Goal: Information Seeking & Learning: Check status

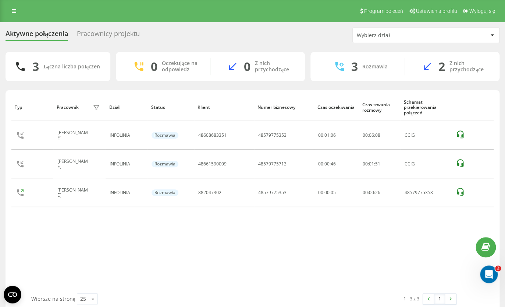
click at [266, 19] on div "Program poleceń Ustawienia profilu Wyloguj się" at bounding box center [252, 11] width 505 height 22
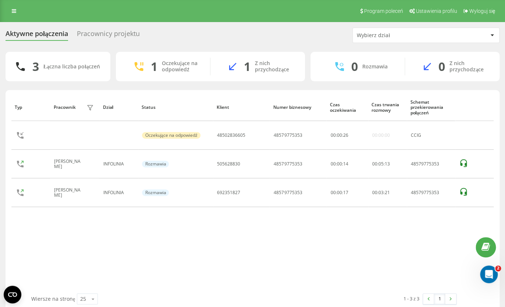
click at [199, 261] on div "Typ Pracownik filtra Dział Status Klient Numer biznesowy Czas oczekiwania Czas …" at bounding box center [252, 194] width 482 height 200
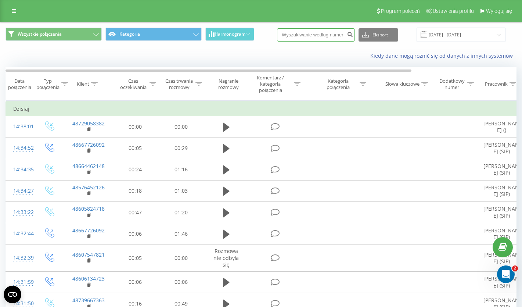
click at [317, 33] on input at bounding box center [316, 34] width 78 height 13
paste input "511 623 148"
type input "511 623 148"
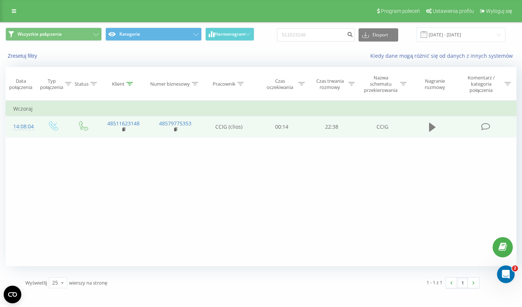
click at [429, 127] on icon at bounding box center [432, 127] width 7 height 9
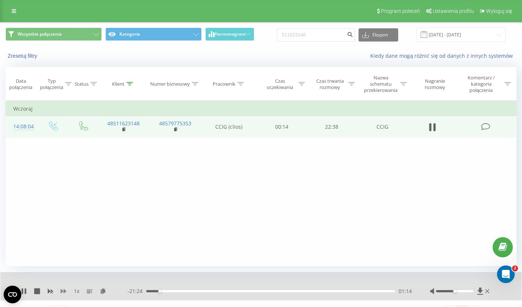
click at [62, 294] on icon at bounding box center [64, 291] width 6 height 6
click at [51, 293] on rect at bounding box center [50, 292] width 6 height 6
click at [24, 292] on icon at bounding box center [24, 291] width 6 height 6
click at [240, 189] on div "Filtruj według warunków Jest równe Wprowadź wartość Anuluj OK Filtruj według wa…" at bounding box center [261, 183] width 511 height 165
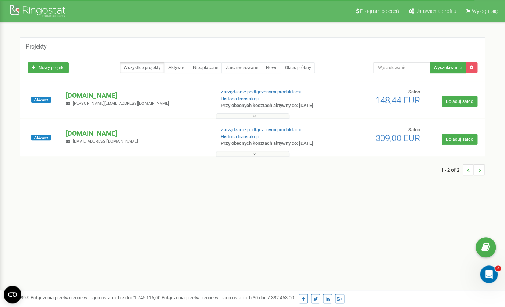
click at [92, 101] on div "[DOMAIN_NAME] [PERSON_NAME][EMAIL_ADDRESS][DOMAIN_NAME]" at bounding box center [137, 99] width 154 height 16
click at [93, 96] on p "[DOMAIN_NAME]" at bounding box center [137, 96] width 143 height 10
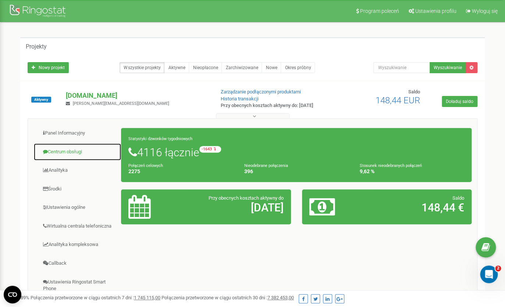
click at [60, 152] on link "Centrum obsługi" at bounding box center [77, 152] width 88 height 18
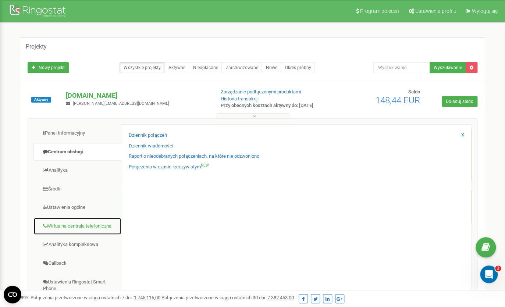
click at [60, 230] on link "Wirtualna centrala telefoniczna" at bounding box center [77, 226] width 88 height 18
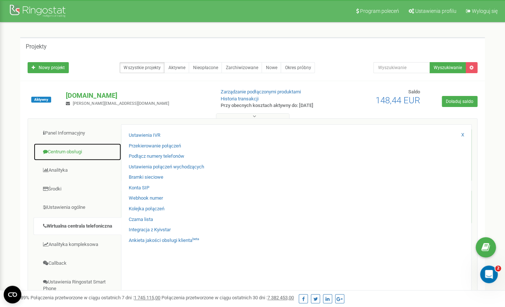
click at [62, 155] on link "Centrum obsługi" at bounding box center [77, 152] width 88 height 18
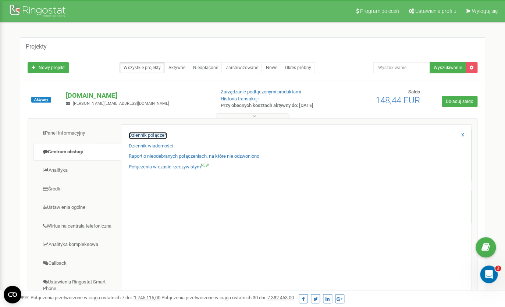
click at [156, 137] on link "Dziennik połączeń" at bounding box center [148, 135] width 38 height 7
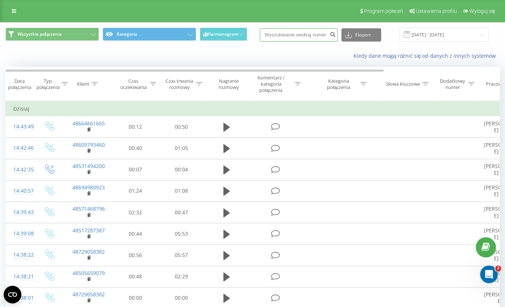
click at [301, 38] on input at bounding box center [299, 34] width 78 height 13
type input "509240516"
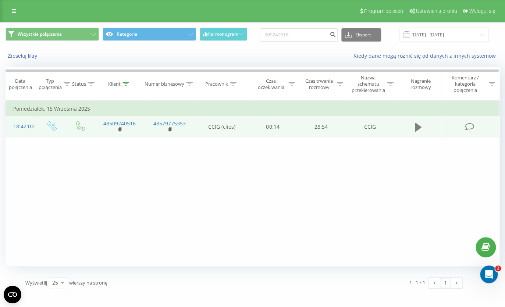
click at [416, 127] on icon at bounding box center [418, 127] width 7 height 9
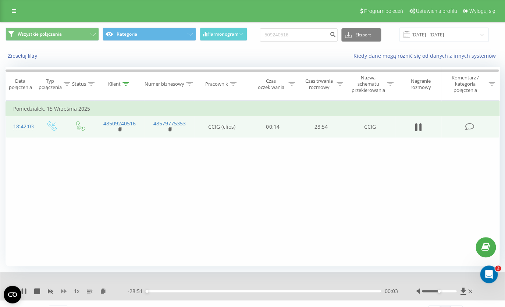
click at [65, 294] on icon at bounding box center [64, 291] width 6 height 6
click at [156, 292] on div "00:41" at bounding box center [263, 291] width 235 height 2
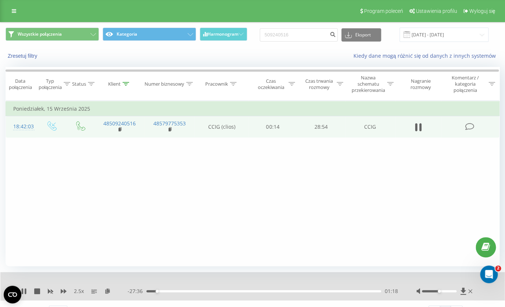
click at [164, 292] on div "01:18" at bounding box center [263, 291] width 235 height 2
click at [185, 291] on div "02:17" at bounding box center [263, 291] width 235 height 2
click at [26, 293] on icon at bounding box center [25, 291] width 1 height 6
click at [41, 290] on div "2.5 x" at bounding box center [74, 291] width 107 height 7
click at [39, 291] on icon at bounding box center [37, 291] width 6 height 6
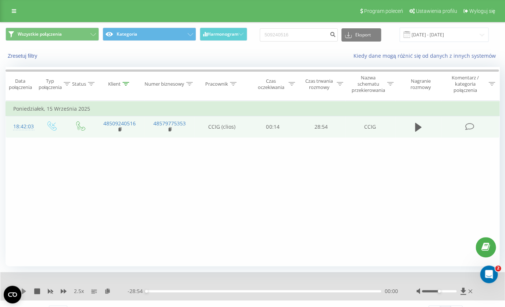
click at [25, 293] on icon at bounding box center [24, 291] width 4 height 6
click at [328, 292] on div "00:31" at bounding box center [263, 291] width 235 height 2
click at [337, 294] on div "- 06:27 22:27 22:27" at bounding box center [263, 291] width 270 height 7
click at [183, 292] on div "22:31" at bounding box center [263, 291] width 235 height 2
click at [211, 292] on div "04:34" at bounding box center [263, 291] width 235 height 2
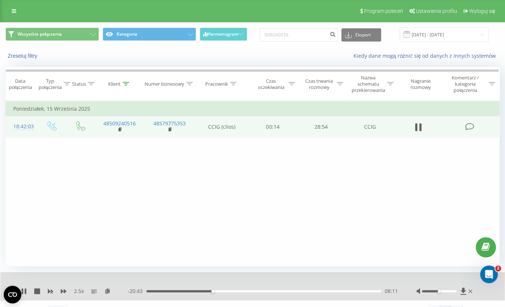
click at [202, 292] on div "08:11" at bounding box center [263, 291] width 235 height 2
click at [184, 292] on div "06:56" at bounding box center [263, 291] width 235 height 2
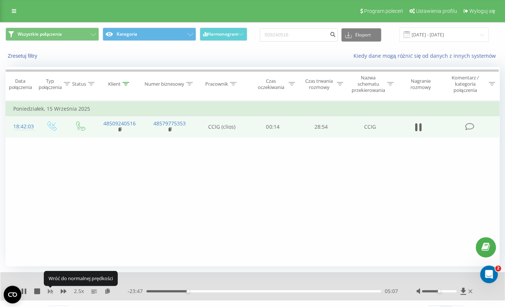
click at [50, 292] on rect at bounding box center [50, 291] width 3 height 3
click at [64, 290] on icon at bounding box center [64, 291] width 6 height 4
click at [50, 293] on icon at bounding box center [50, 291] width 6 height 6
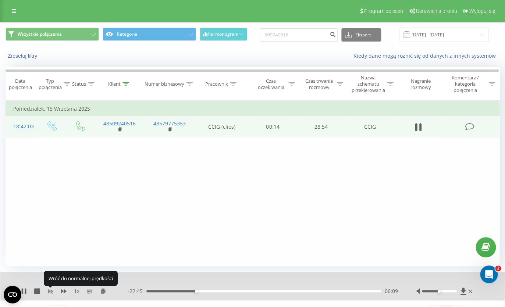
click at [50, 293] on icon at bounding box center [50, 291] width 6 height 6
click at [63, 292] on icon at bounding box center [64, 291] width 6 height 4
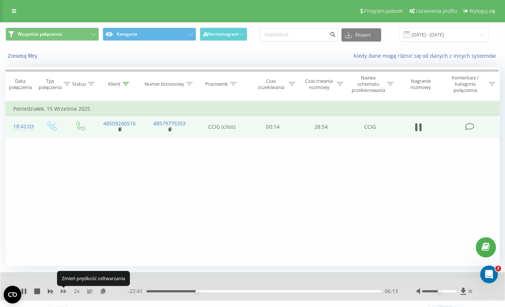
click at [63, 292] on icon at bounding box center [64, 291] width 6 height 4
click at [50, 294] on icon at bounding box center [50, 291] width 6 height 6
click at [62, 293] on icon at bounding box center [64, 291] width 6 height 4
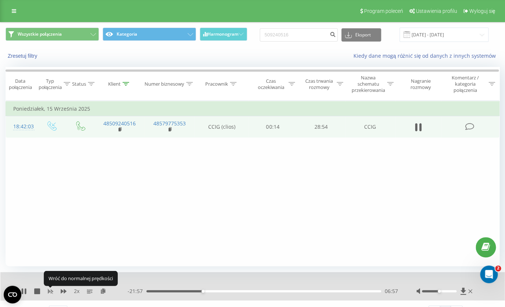
click at [50, 293] on icon at bounding box center [50, 291] width 6 height 6
click at [66, 288] on div "1 x - 21:54 07:00 07:00" at bounding box center [252, 286] width 504 height 28
click at [65, 289] on icon at bounding box center [64, 291] width 6 height 6
click at [61, 293] on icon at bounding box center [64, 291] width 6 height 4
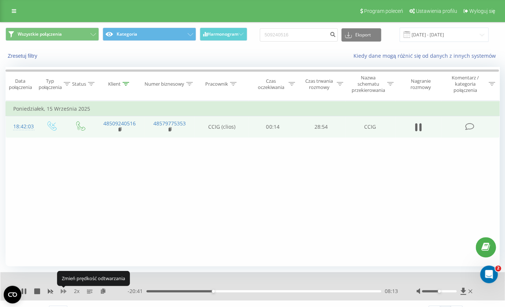
click at [61, 293] on icon at bounding box center [64, 291] width 6 height 4
click at [51, 294] on icon at bounding box center [51, 291] width 6 height 4
click at [64, 292] on icon at bounding box center [64, 291] width 6 height 4
click at [51, 292] on rect at bounding box center [50, 291] width 3 height 3
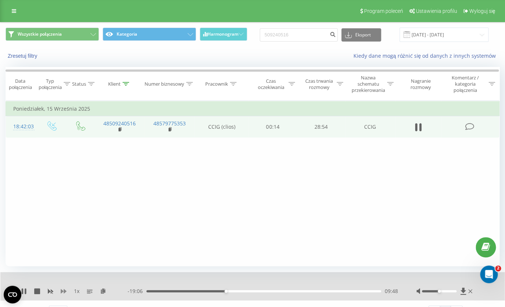
click at [64, 292] on icon at bounding box center [64, 291] width 6 height 4
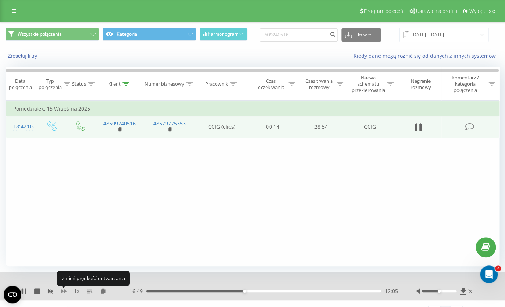
click at [64, 292] on icon at bounding box center [64, 291] width 6 height 4
click at [51, 294] on icon at bounding box center [51, 291] width 6 height 4
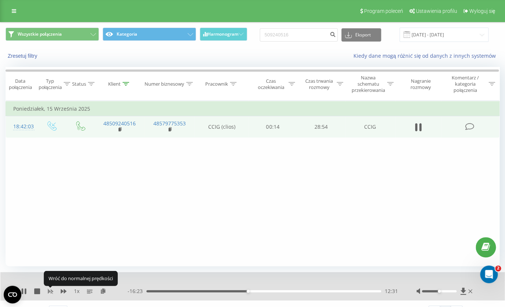
click at [51, 294] on icon at bounding box center [51, 291] width 6 height 4
click at [64, 293] on icon at bounding box center [64, 291] width 6 height 4
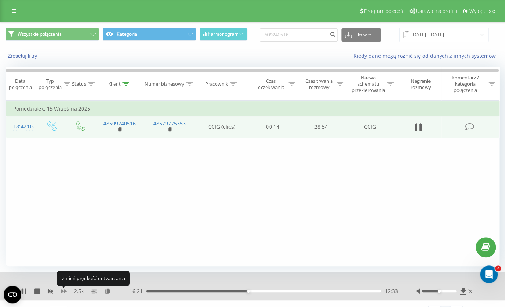
click at [64, 293] on icon at bounding box center [64, 291] width 6 height 4
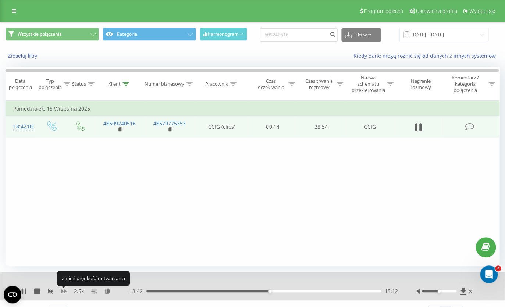
click at [64, 293] on icon at bounding box center [64, 291] width 6 height 4
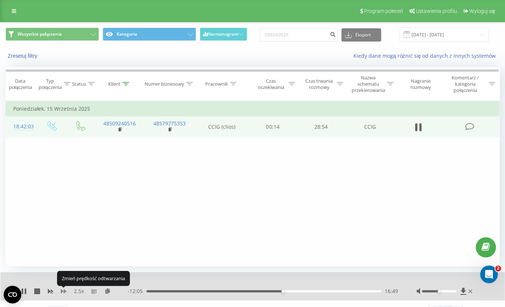
click at [64, 293] on icon at bounding box center [64, 291] width 6 height 4
click at [65, 291] on icon at bounding box center [64, 291] width 6 height 4
click at [50, 293] on icon at bounding box center [50, 291] width 6 height 6
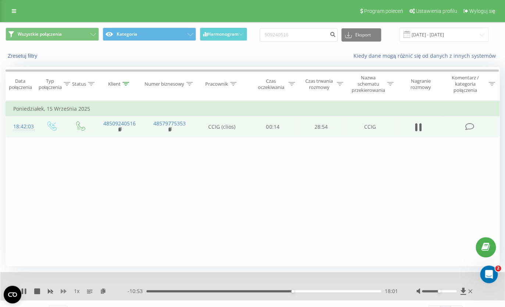
click at [61, 293] on icon at bounding box center [64, 291] width 6 height 4
click at [51, 292] on rect at bounding box center [50, 291] width 3 height 3
click at [64, 294] on icon at bounding box center [64, 291] width 6 height 6
drag, startPoint x: 439, startPoint y: 292, endPoint x: 449, endPoint y: 293, distance: 10.4
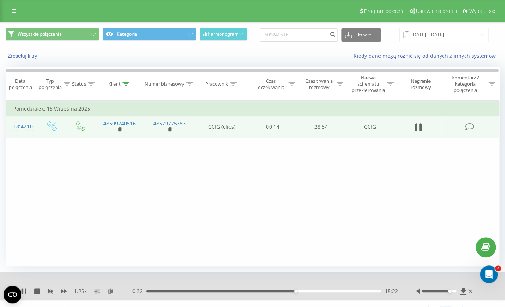
click at [449, 293] on div "Accessibility label" at bounding box center [449, 291] width 3 height 3
click at [50, 294] on icon at bounding box center [50, 291] width 6 height 6
click at [64, 292] on icon at bounding box center [64, 291] width 6 height 6
click at [65, 293] on icon at bounding box center [64, 291] width 6 height 4
click at [49, 291] on rect at bounding box center [50, 292] width 6 height 6
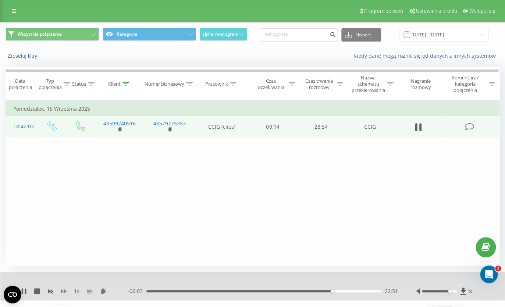
click at [62, 292] on icon at bounding box center [64, 291] width 6 height 4
click at [49, 294] on icon at bounding box center [50, 291] width 6 height 6
click at [63, 292] on icon at bounding box center [64, 291] width 6 height 4
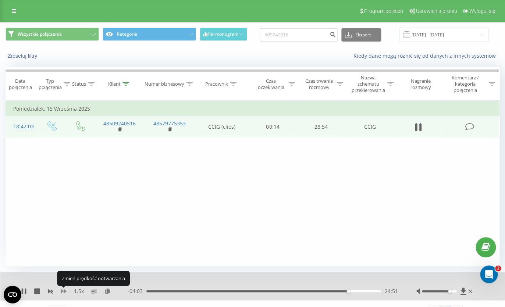
click at [63, 292] on icon at bounding box center [64, 291] width 6 height 4
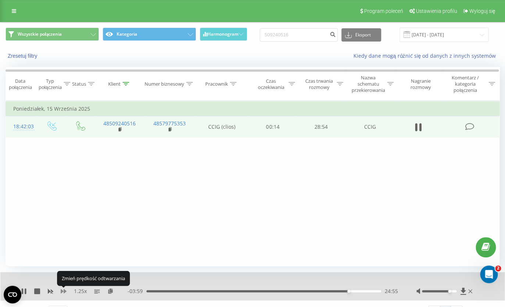
click at [63, 292] on icon at bounding box center [64, 291] width 6 height 4
click at [49, 293] on icon at bounding box center [51, 291] width 6 height 4
click at [64, 293] on icon at bounding box center [64, 291] width 6 height 6
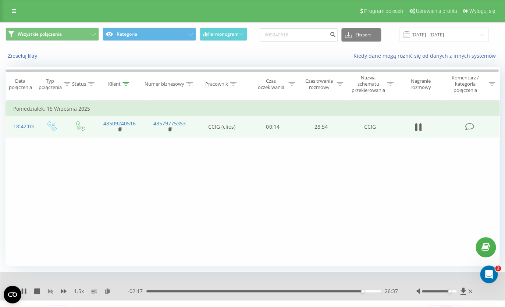
click at [50, 292] on icon at bounding box center [51, 291] width 6 height 4
click at [26, 291] on icon at bounding box center [25, 291] width 1 height 6
click at [86, 249] on div "Filtruj według warunków Jest równe Wprowadź wartość Anuluj OK Filtruj według wa…" at bounding box center [253, 183] width 494 height 165
click at [155, 194] on div "Filtruj według warunków Jest równe Wprowadź wartość Anuluj OK Filtruj według wa…" at bounding box center [253, 183] width 494 height 165
click at [411, 161] on div "Filtruj według warunków Jest równe Wprowadź wartość Anuluj OK Filtruj według wa…" at bounding box center [253, 183] width 494 height 165
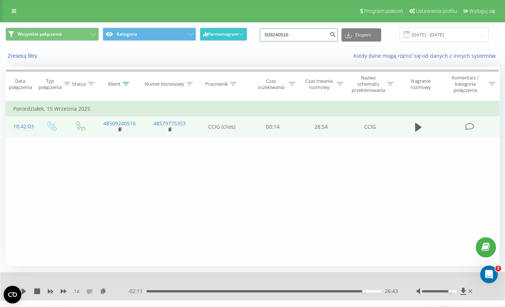
drag, startPoint x: 308, startPoint y: 35, endPoint x: 244, endPoint y: 32, distance: 63.6
click at [260, 32] on input "509240516" at bounding box center [299, 34] width 78 height 13
paste input "602 358 73"
type input "602 358 736"
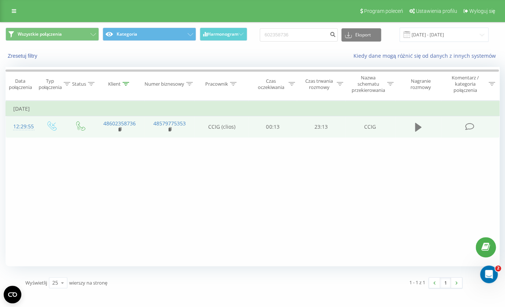
click at [416, 128] on icon at bounding box center [418, 127] width 7 height 9
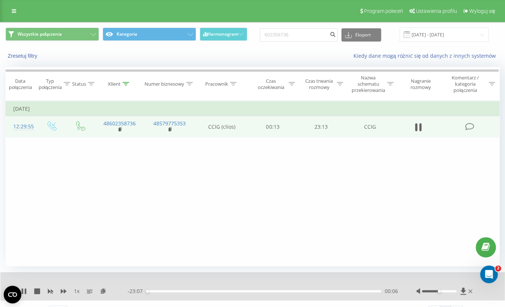
click at [177, 292] on div "00:06" at bounding box center [263, 291] width 235 height 2
click at [192, 292] on div "03:03" at bounding box center [263, 291] width 235 height 2
click at [215, 292] on div "00:00" at bounding box center [263, 291] width 235 height 2
click at [39, 292] on icon at bounding box center [37, 291] width 6 height 6
click at [182, 292] on div "00:00" at bounding box center [263, 291] width 235 height 2
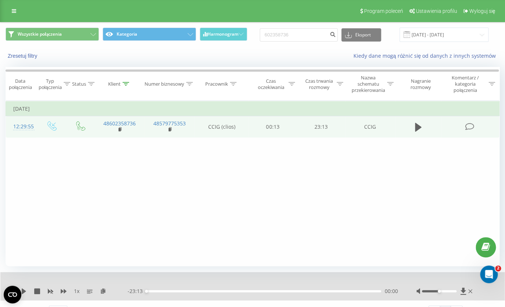
click at [182, 292] on div "00:00" at bounding box center [263, 291] width 235 height 2
click at [24, 292] on icon at bounding box center [24, 291] width 4 height 6
click at [214, 293] on div "- 19:33 03:40 03:40" at bounding box center [263, 291] width 270 height 7
click at [213, 292] on div "03:43" at bounding box center [263, 291] width 235 height 2
click at [250, 292] on div "06:40" at bounding box center [263, 291] width 235 height 2
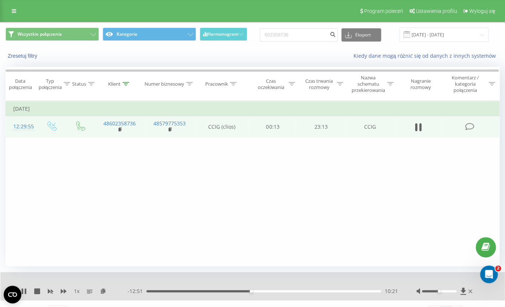
click at [275, 292] on div "10:21" at bounding box center [263, 291] width 235 height 2
click at [290, 292] on div "12:48" at bounding box center [263, 291] width 235 height 2
click at [286, 292] on div "14:22" at bounding box center [263, 291] width 235 height 2
click at [62, 291] on icon at bounding box center [64, 291] width 6 height 4
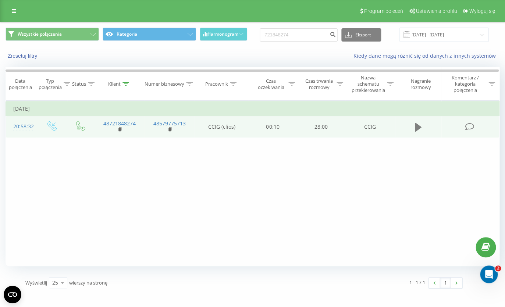
click at [417, 128] on icon at bounding box center [418, 127] width 7 height 9
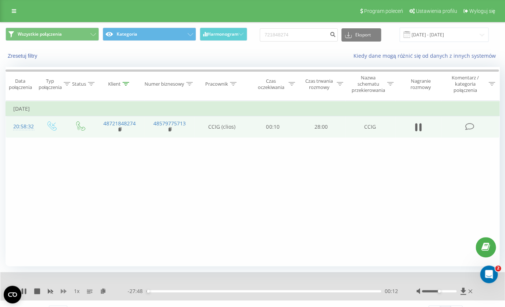
click at [62, 293] on icon at bounding box center [64, 291] width 6 height 4
click at [63, 291] on icon at bounding box center [64, 291] width 6 height 6
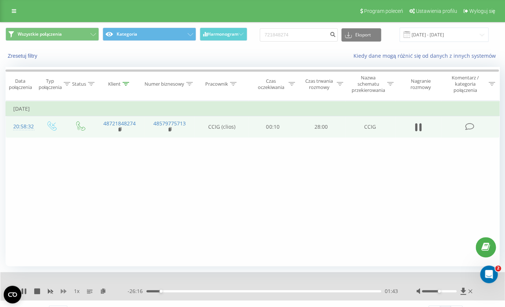
click at [63, 291] on icon at bounding box center [64, 291] width 6 height 6
click at [193, 291] on div "05:39" at bounding box center [263, 291] width 235 height 2
click at [193, 291] on div "05:39" at bounding box center [193, 291] width 3 height 3
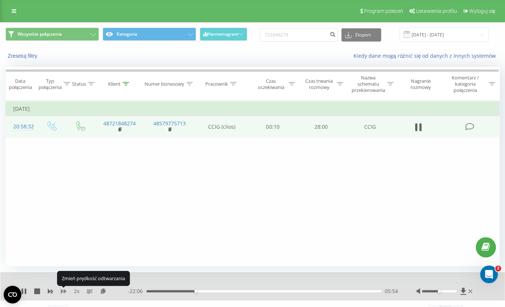
click at [65, 292] on icon at bounding box center [64, 291] width 6 height 4
click at [227, 292] on div "06:07" at bounding box center [263, 291] width 235 height 2
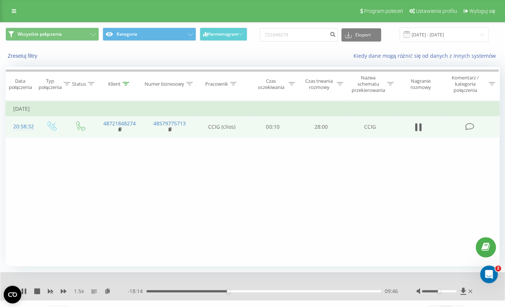
click at [259, 292] on div "09:46" at bounding box center [263, 291] width 235 height 2
click at [283, 292] on div "13:35" at bounding box center [263, 291] width 235 height 2
click at [276, 294] on div "- 11:29 16:31 16:31" at bounding box center [263, 291] width 270 height 7
click at [275, 292] on div "16:34" at bounding box center [263, 291] width 235 height 2
click at [314, 292] on div "17:46" at bounding box center [263, 291] width 235 height 2
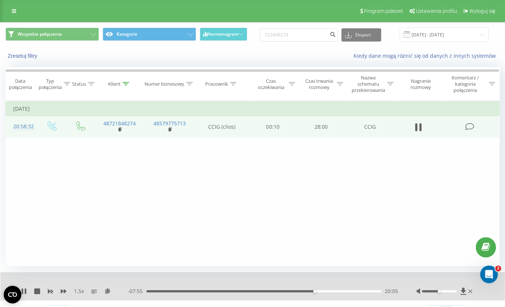
click at [326, 291] on div "20:05" at bounding box center [263, 291] width 235 height 2
click at [336, 292] on div "21:31" at bounding box center [263, 291] width 235 height 2
click at [342, 292] on div "22:41" at bounding box center [263, 291] width 235 height 2
click at [348, 292] on div "23:26" at bounding box center [263, 291] width 235 height 2
click at [345, 292] on div "24:21" at bounding box center [263, 291] width 235 height 2
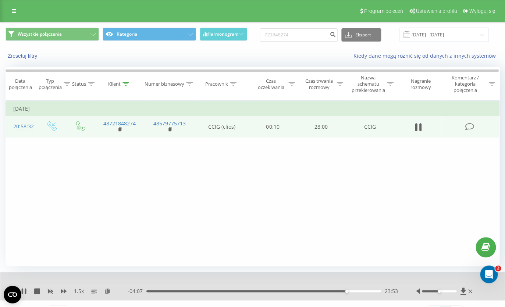
click at [341, 292] on div "23:53" at bounding box center [263, 291] width 235 height 2
click at [64, 294] on icon at bounding box center [64, 291] width 6 height 6
click at [49, 292] on icon at bounding box center [51, 291] width 6 height 4
click at [142, 211] on div "Filtruj według warunków Jest równe Wprowadź wartość Anuluj OK Filtruj według wa…" at bounding box center [253, 183] width 494 height 165
click at [63, 294] on icon at bounding box center [64, 291] width 6 height 6
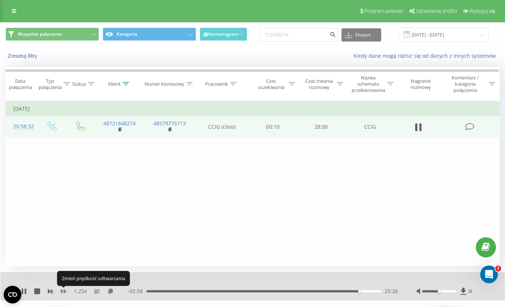
click at [63, 294] on icon at bounding box center [64, 291] width 6 height 6
click at [64, 292] on icon at bounding box center [64, 291] width 6 height 4
click at [50, 292] on icon at bounding box center [51, 291] width 6 height 4
click at [63, 291] on icon at bounding box center [64, 291] width 6 height 6
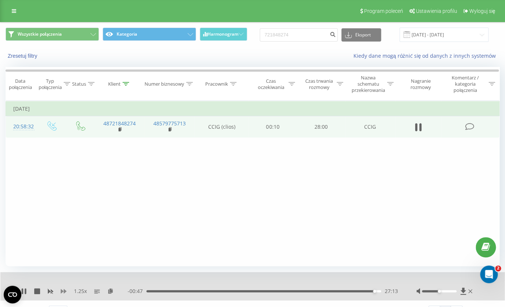
click at [63, 291] on icon at bounding box center [64, 291] width 6 height 6
click at [51, 293] on icon at bounding box center [50, 291] width 6 height 6
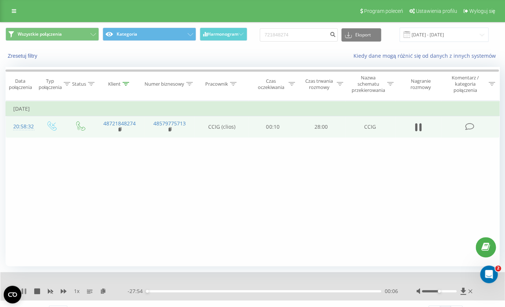
click at [25, 292] on icon at bounding box center [24, 291] width 6 height 6
click at [288, 38] on input "721848274" at bounding box center [299, 34] width 78 height 13
drag, startPoint x: 315, startPoint y: 32, endPoint x: 206, endPoint y: 36, distance: 109.3
click at [260, 35] on input "721848274" at bounding box center [299, 34] width 78 height 13
paste input "698 282 703"
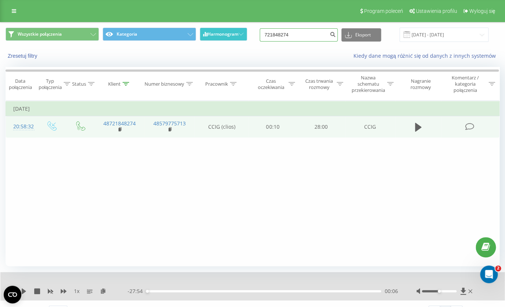
type input "698 282 703"
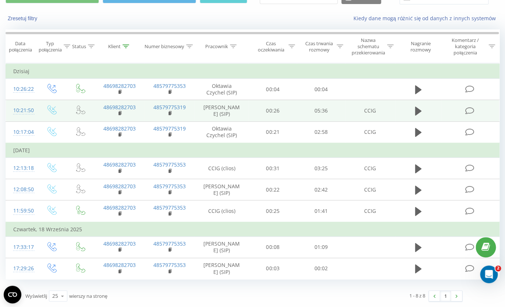
scroll to position [50, 0]
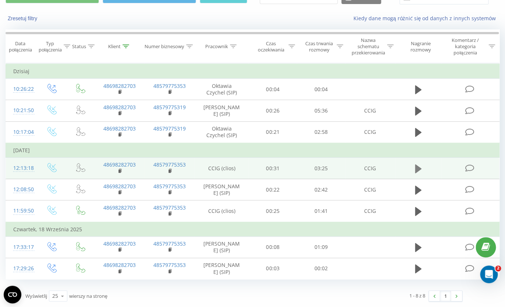
click at [418, 165] on icon at bounding box center [418, 168] width 7 height 9
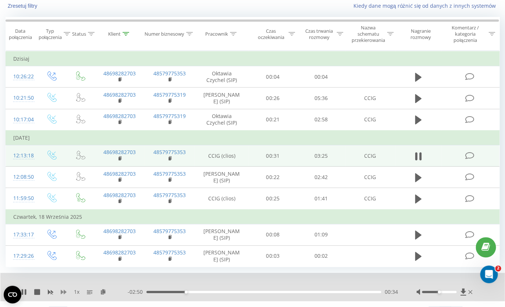
click at [64, 295] on icon at bounding box center [64, 292] width 6 height 6
click at [50, 295] on rect at bounding box center [50, 292] width 6 height 6
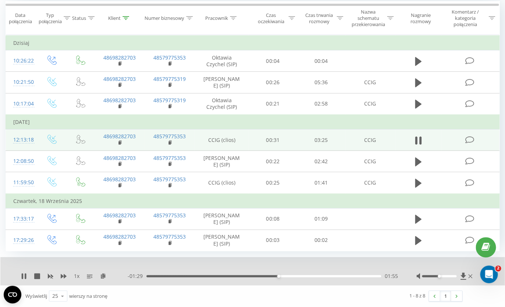
scroll to position [78, 0]
click at [25, 278] on icon at bounding box center [25, 276] width 1 height 6
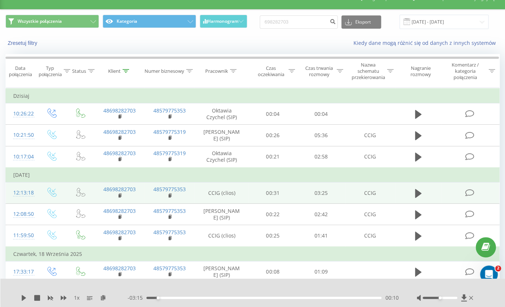
scroll to position [0, 0]
